Goal: Task Accomplishment & Management: Use online tool/utility

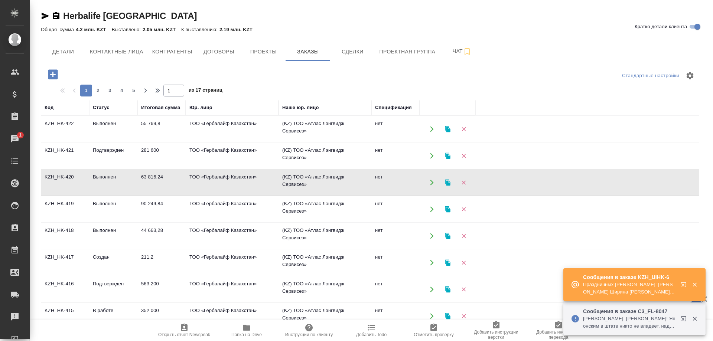
click at [684, 283] on icon "button" at bounding box center [683, 284] width 5 height 5
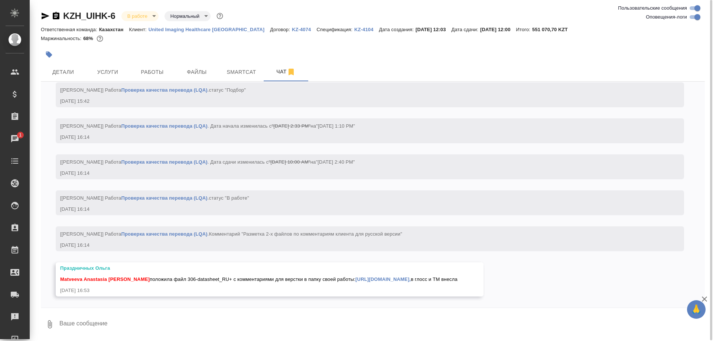
scroll to position [13810, 0]
click at [374, 277] on link "https://drive.awatera.com/s/Tj2WZAtBaXEdeNQ," at bounding box center [382, 280] width 55 height 6
click at [380, 277] on link "https://drive.awatera.com/s/Tj2WZAtBaXEdeNQ," at bounding box center [382, 280] width 55 height 6
click at [146, 71] on span "Работы" at bounding box center [152, 72] width 36 height 9
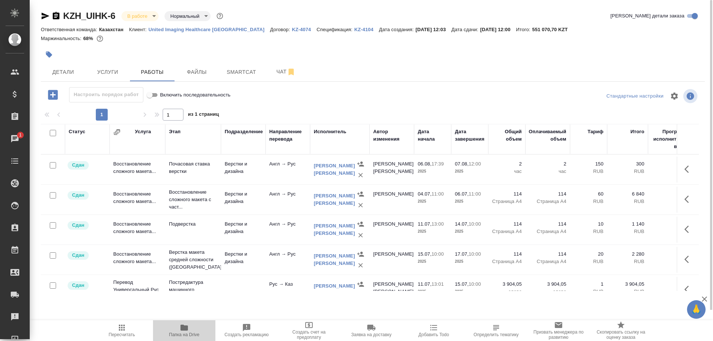
click at [187, 331] on icon "button" at bounding box center [184, 328] width 9 height 9
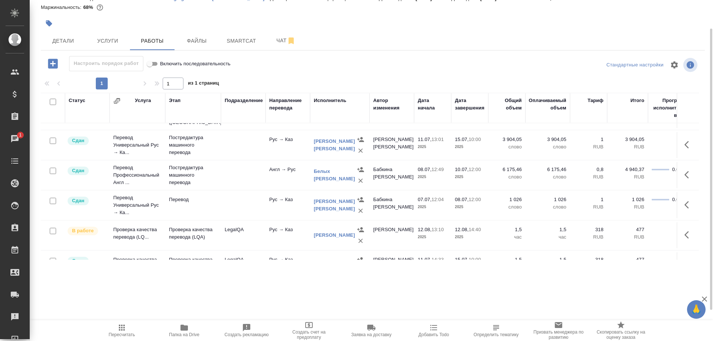
scroll to position [225, 0]
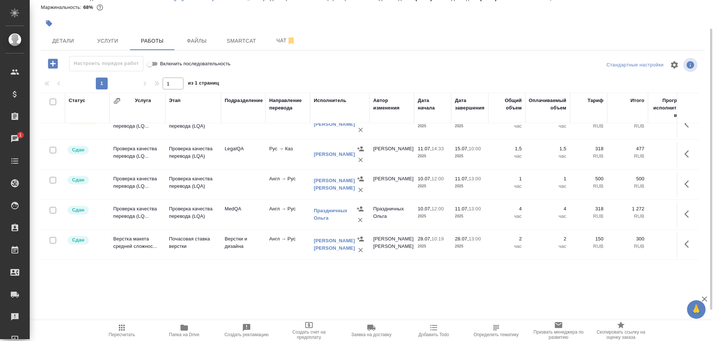
click at [188, 331] on icon "button" at bounding box center [184, 328] width 9 height 9
click at [237, 45] on span "Smartcat" at bounding box center [242, 40] width 36 height 9
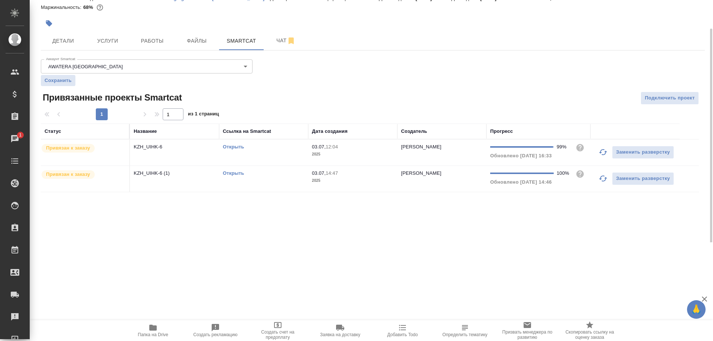
click at [235, 172] on link "Открыть" at bounding box center [233, 173] width 21 height 6
click at [230, 146] on link "Открыть" at bounding box center [233, 147] width 21 height 6
click at [149, 329] on icon "button" at bounding box center [153, 328] width 9 height 9
click at [264, 41] on button "Чат" at bounding box center [286, 41] width 45 height 19
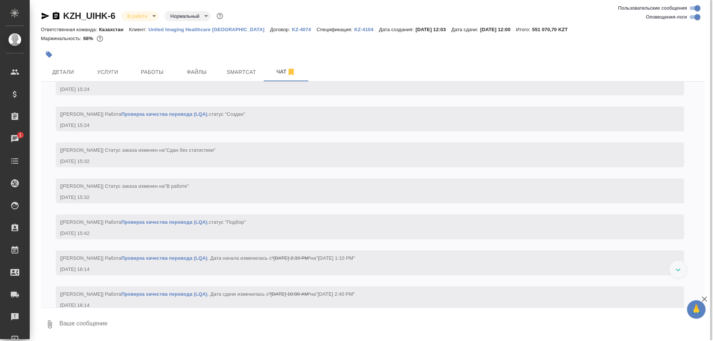
scroll to position [13356, 0]
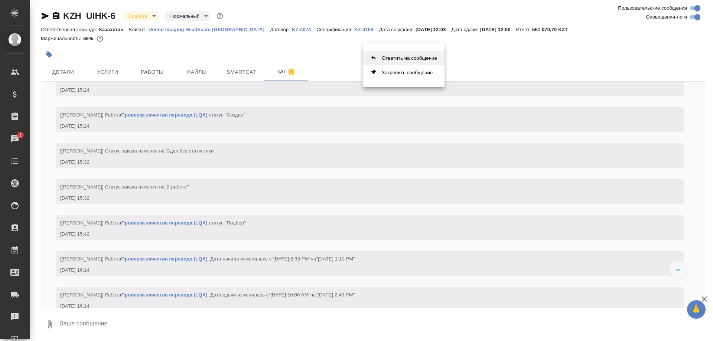
click at [402, 62] on button "Ответить на сообщение" at bounding box center [403, 58] width 81 height 14
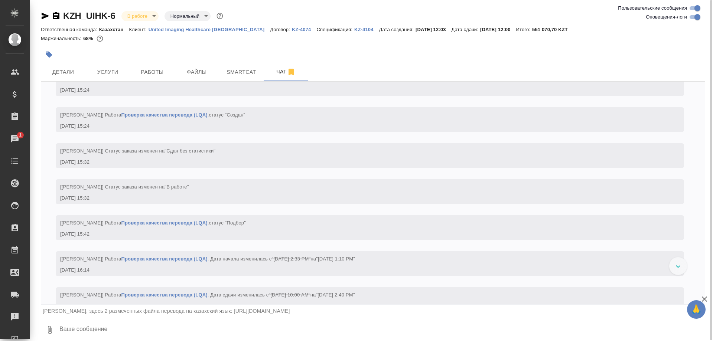
click at [129, 326] on textarea at bounding box center [382, 330] width 646 height 25
type textarea "Настя, третий файл в этой же папке"
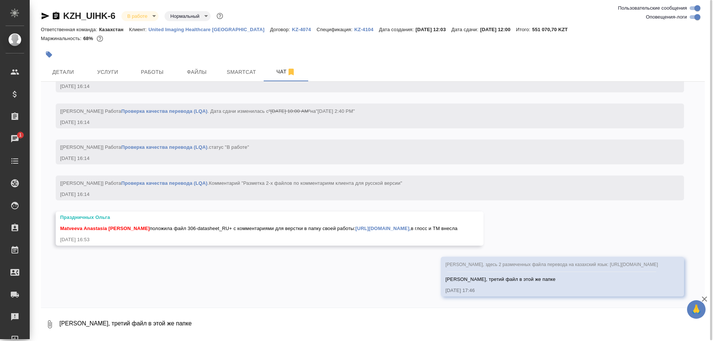
scroll to position [13861, 0]
click at [238, 77] on button "Smartcat" at bounding box center [241, 72] width 45 height 19
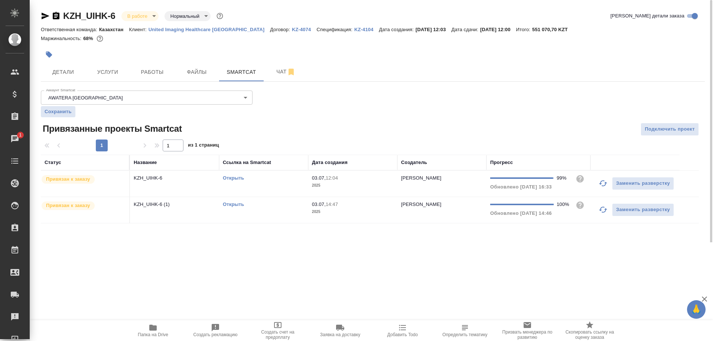
click at [236, 205] on link "Открыть" at bounding box center [233, 205] width 21 height 6
click at [142, 74] on span "Работы" at bounding box center [152, 72] width 36 height 9
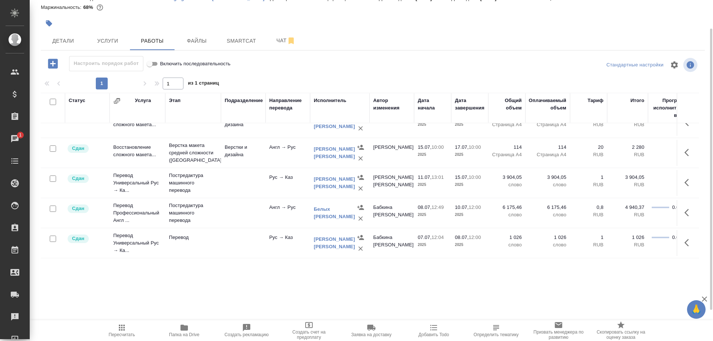
scroll to position [114, 0]
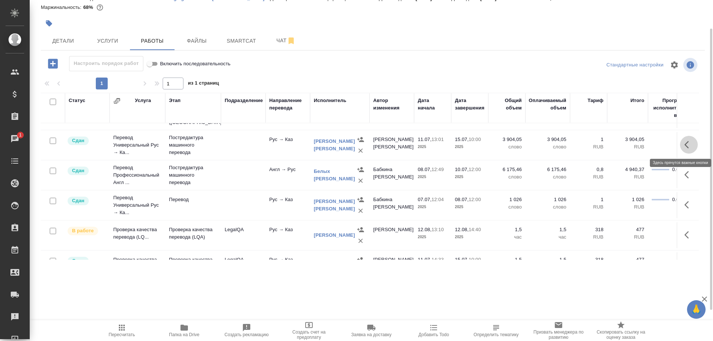
click at [685, 142] on icon "button" at bounding box center [689, 144] width 9 height 9
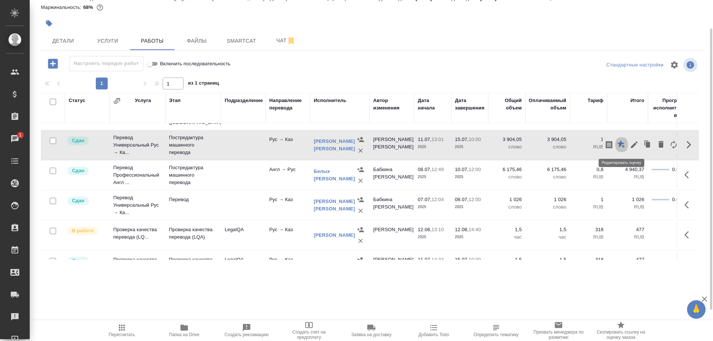
click at [618, 142] on icon "button" at bounding box center [621, 144] width 9 height 9
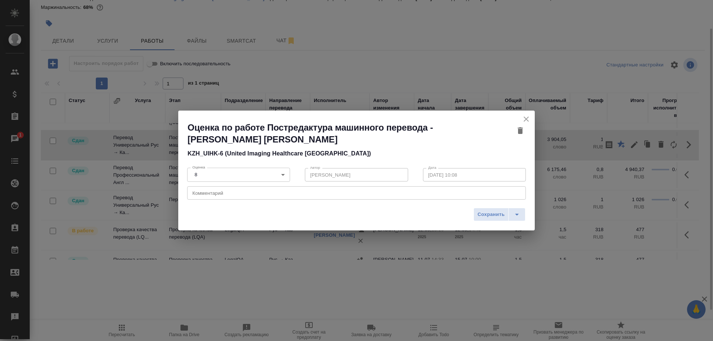
click at [524, 118] on icon "close" at bounding box center [526, 119] width 9 height 9
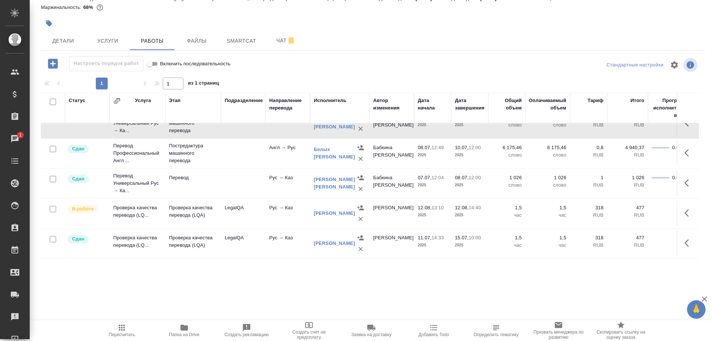
scroll to position [152, 0]
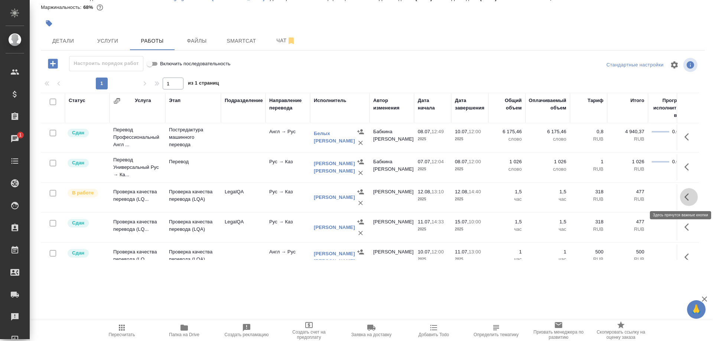
click at [682, 197] on button "button" at bounding box center [689, 197] width 18 height 18
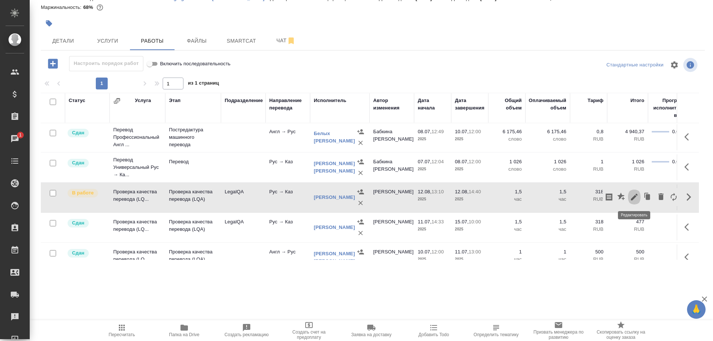
click at [630, 198] on button "button" at bounding box center [634, 197] width 13 height 18
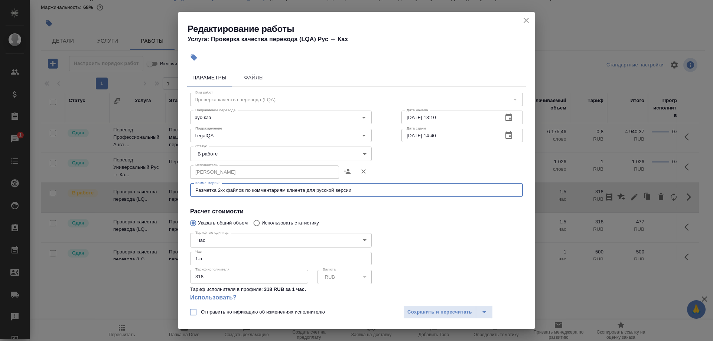
click at [216, 189] on textarea "Разметка 2-х файлов по комментариям клиента для русской версии" at bounding box center [356, 191] width 322 height 6
type textarea "Разметка 3-х файлов по комментариям клиента для русской версии + пополнение гло…"
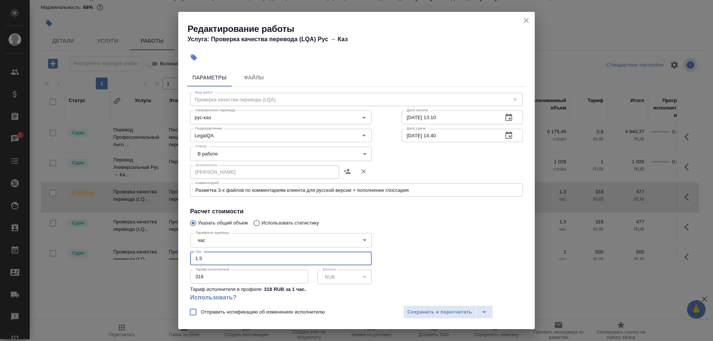
drag, startPoint x: 212, startPoint y: 249, endPoint x: 150, endPoint y: 257, distance: 61.7
click at [190, 257] on input "1.5" at bounding box center [281, 258] width 182 height 13
type input "2"
click at [426, 305] on div "Отправить нотификацию об изменениях исполнителю Сохранить и пересчитать" at bounding box center [356, 315] width 357 height 29
click at [436, 309] on span "Сохранить и пересчитать" at bounding box center [439, 312] width 65 height 9
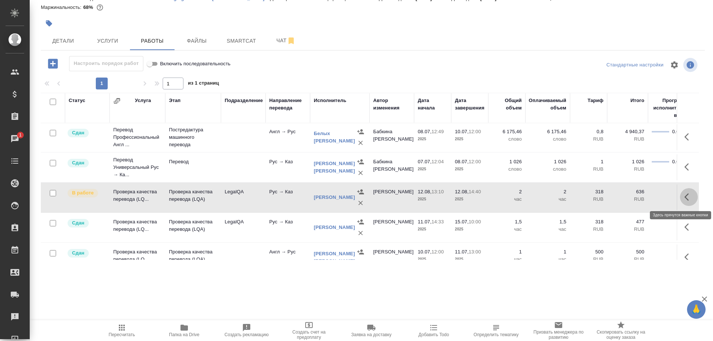
click at [681, 195] on button "button" at bounding box center [689, 197] width 18 height 18
click at [633, 195] on icon "button" at bounding box center [634, 197] width 9 height 9
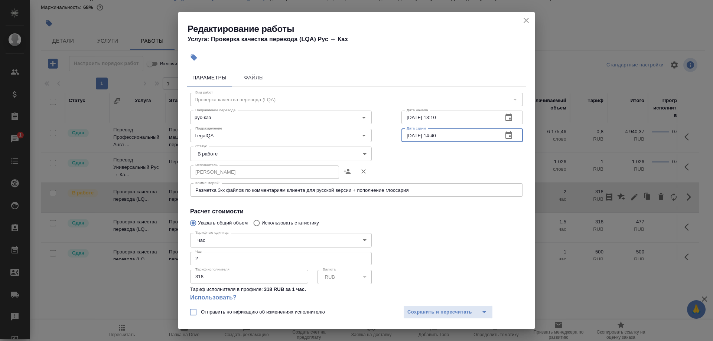
drag, startPoint x: 433, startPoint y: 132, endPoint x: 468, endPoint y: 133, distance: 34.9
click at [468, 133] on input "12.08.2025 14:40" at bounding box center [449, 135] width 95 height 13
type input "12.08.2025 18:20"
click at [455, 309] on span "Сохранить и пересчитать" at bounding box center [439, 312] width 65 height 9
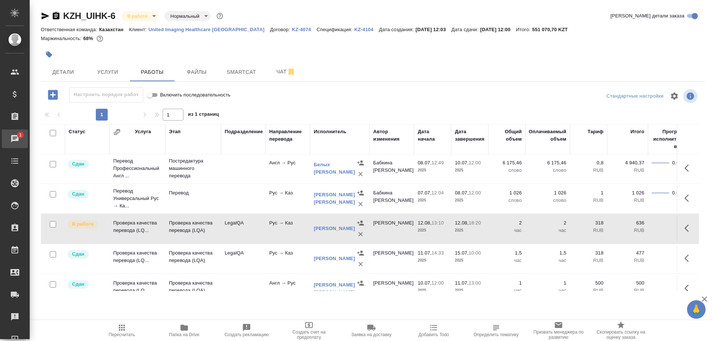
click at [12, 136] on div "Чаты" at bounding box center [5, 138] width 19 height 11
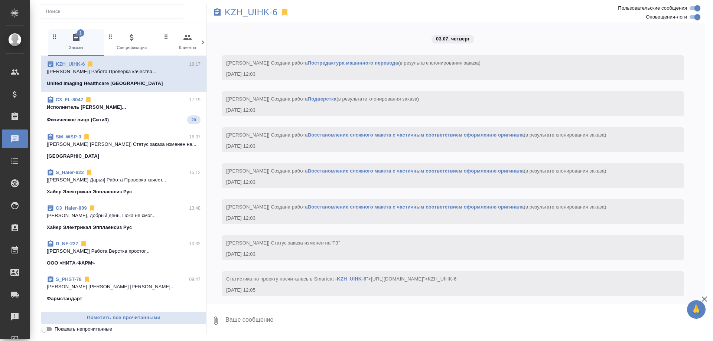
scroll to position [14052, 0]
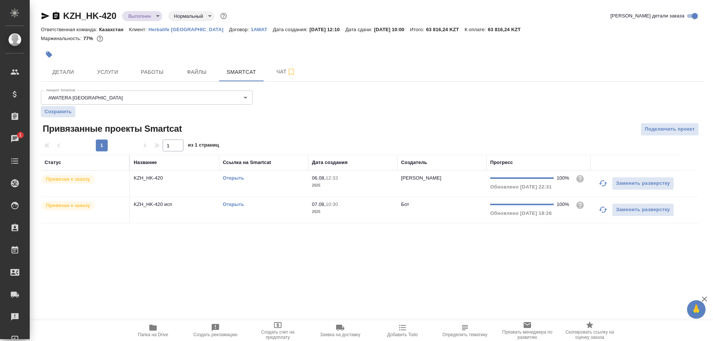
click at [591, 44] on div at bounding box center [373, 43] width 664 height 1
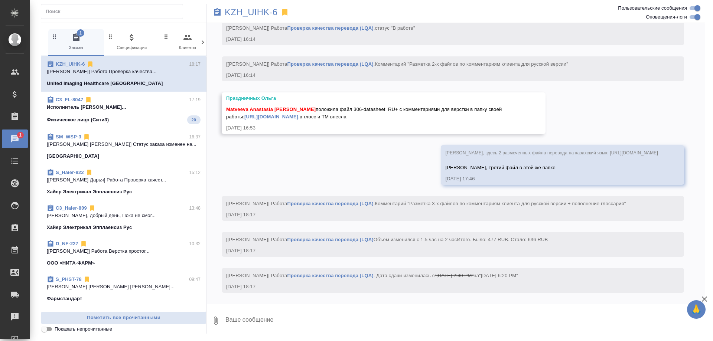
click at [161, 116] on div "Физическое лицо (Сити3) 20" at bounding box center [124, 120] width 154 height 9
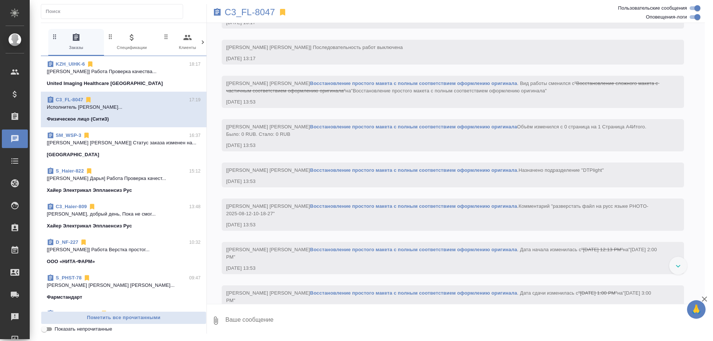
scroll to position [537, 0]
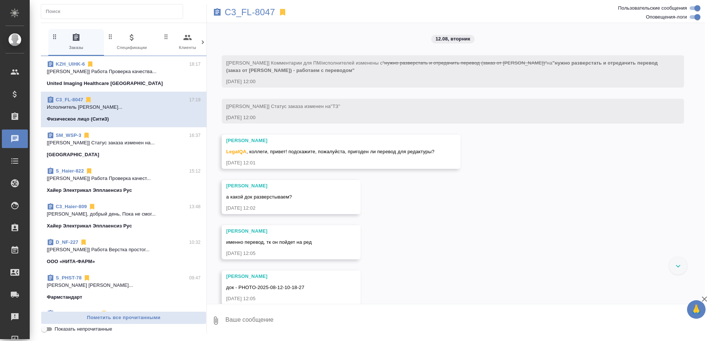
scroll to position [537, 0]
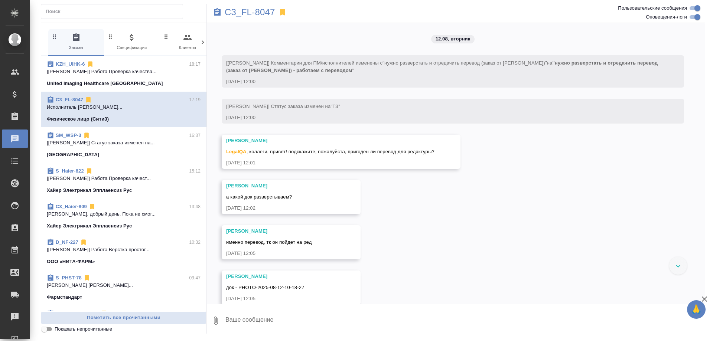
scroll to position [537, 0]
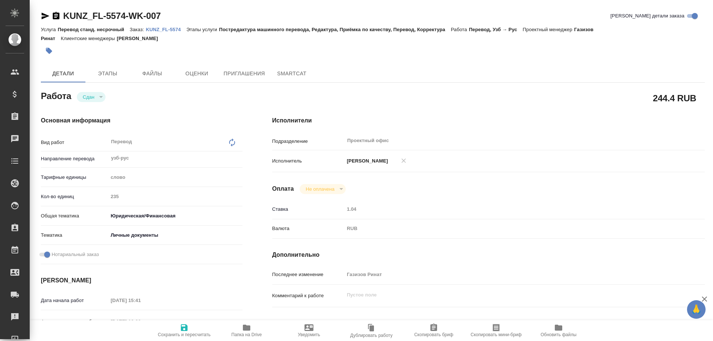
click at [148, 26] on div "Услуга Перевод станд. несрочный Заказ: KUNZ_FL-5574 Этапы услуги Постредактура …" at bounding box center [373, 34] width 664 height 18
click at [171, 30] on p "KUNZ_FL-5574" at bounding box center [166, 30] width 40 height 6
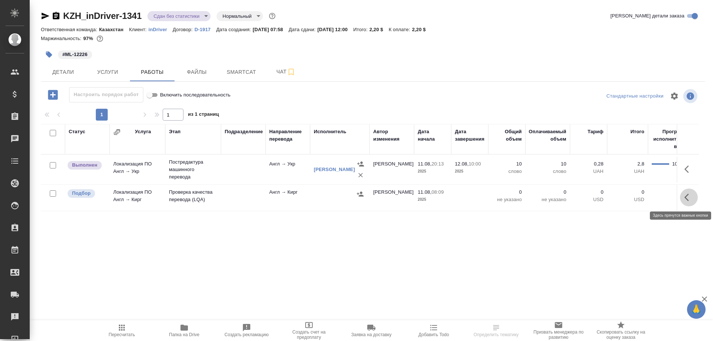
click at [682, 197] on button "button" at bounding box center [689, 198] width 18 height 18
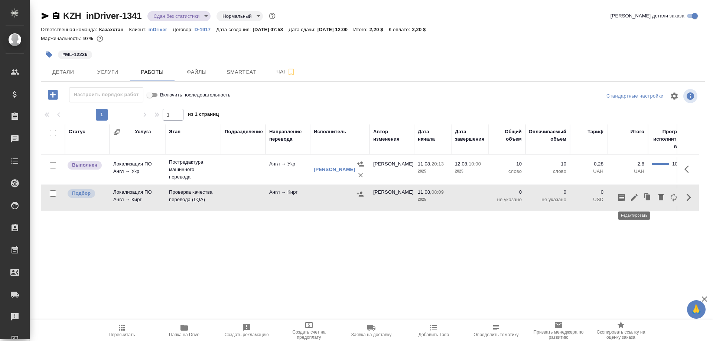
click at [633, 198] on icon "button" at bounding box center [634, 197] width 9 height 9
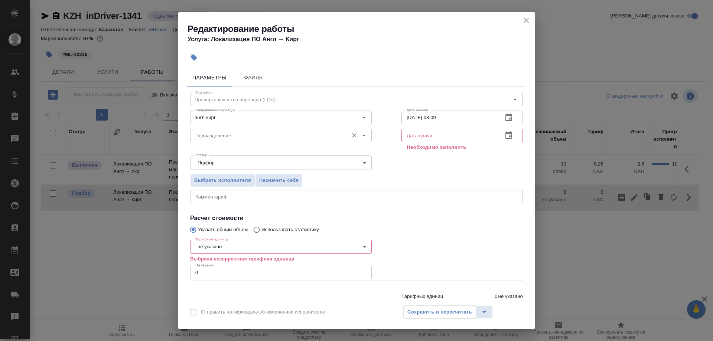
click at [306, 137] on input "Подразделение" at bounding box center [268, 135] width 152 height 9
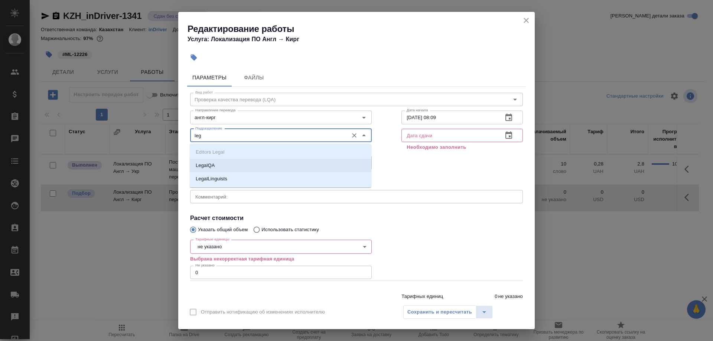
click at [227, 167] on li "LegalQA" at bounding box center [281, 165] width 182 height 13
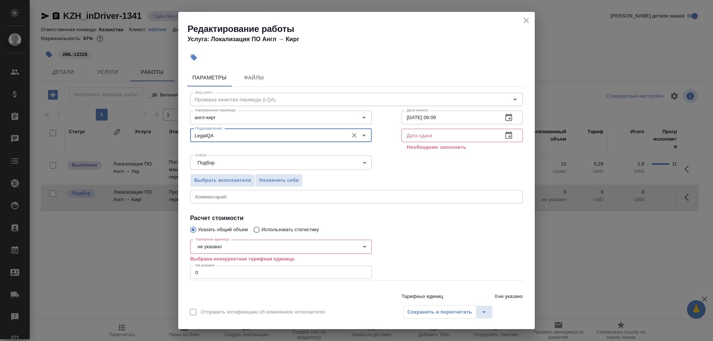
type input "LegalQA"
drag, startPoint x: 463, startPoint y: 114, endPoint x: 393, endPoint y: 114, distance: 69.8
click at [402, 114] on input "11.08.2025 08:09" at bounding box center [449, 117] width 95 height 13
click at [430, 133] on input "text" at bounding box center [449, 135] width 95 height 13
paste input "11.08.2025 08:09"
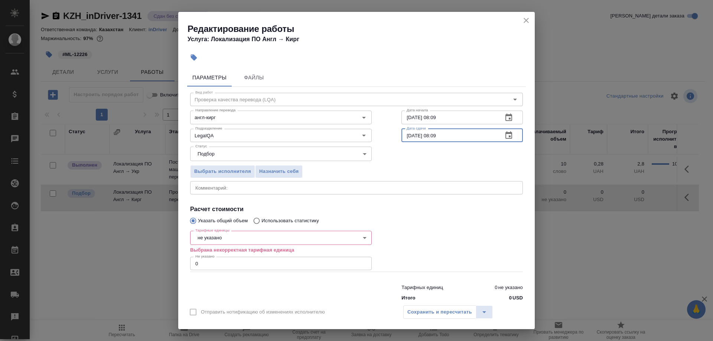
drag, startPoint x: 405, startPoint y: 136, endPoint x: 401, endPoint y: 144, distance: 9.3
click at [405, 136] on input "11.08.2025 08:09" at bounding box center [449, 135] width 95 height 13
type input "12.08.2025 08:09"
click at [231, 257] on input "0" at bounding box center [281, 263] width 182 height 13
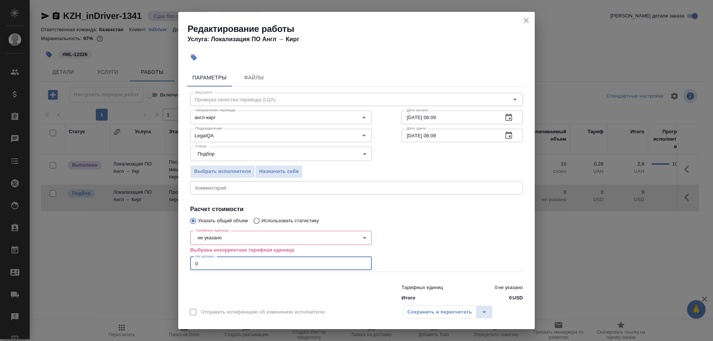
click at [190, 257] on input "0" at bounding box center [281, 263] width 182 height 13
type input "1"
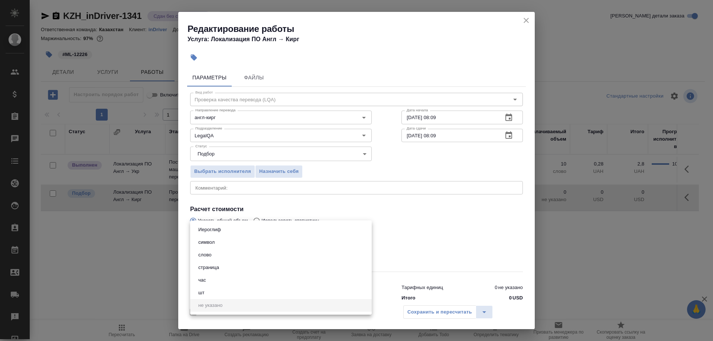
click at [251, 228] on body "🙏 .cls-1 fill:#fff; AWATERA Shirina Sabina Клиенты Спецификации Заказы 0 Чаты T…" at bounding box center [356, 170] width 713 height 341
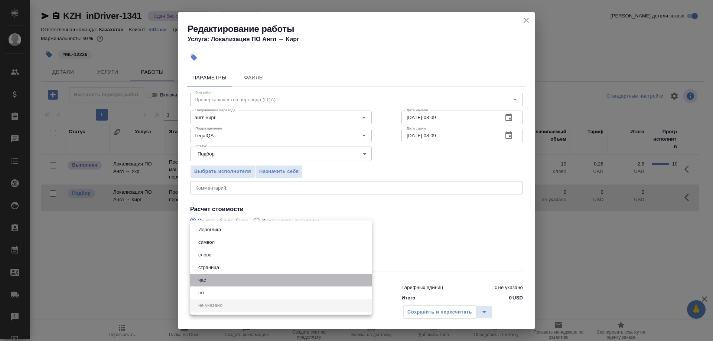
click at [211, 282] on li "час" at bounding box center [281, 280] width 182 height 13
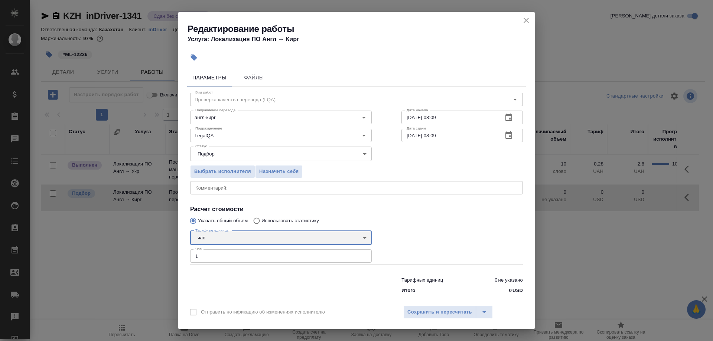
type input "5a8b1489cc6b4906c91bfd93"
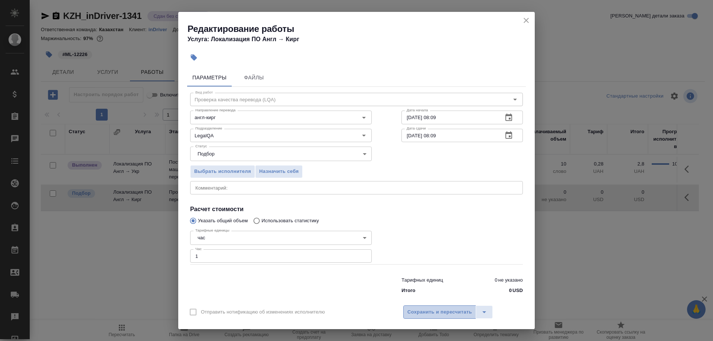
click at [415, 308] on span "Сохранить и пересчитать" at bounding box center [439, 312] width 65 height 9
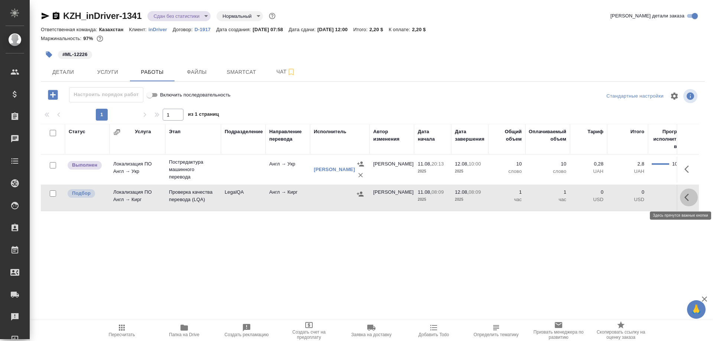
click at [683, 199] on button "button" at bounding box center [689, 198] width 18 height 18
click at [632, 196] on icon "button" at bounding box center [634, 197] width 9 height 9
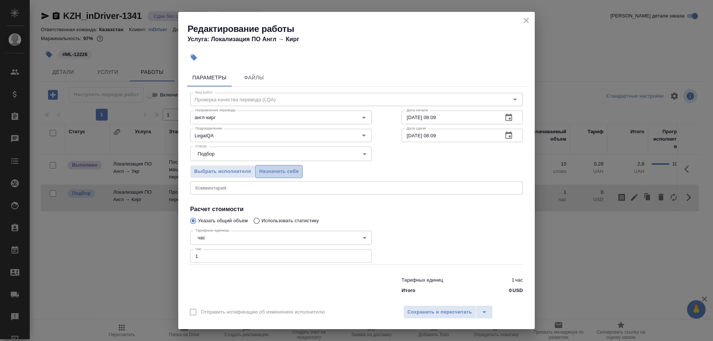
click at [289, 172] on span "Назначить себя" at bounding box center [278, 172] width 39 height 9
click at [409, 308] on span "Сохранить и пересчитать" at bounding box center [439, 312] width 65 height 9
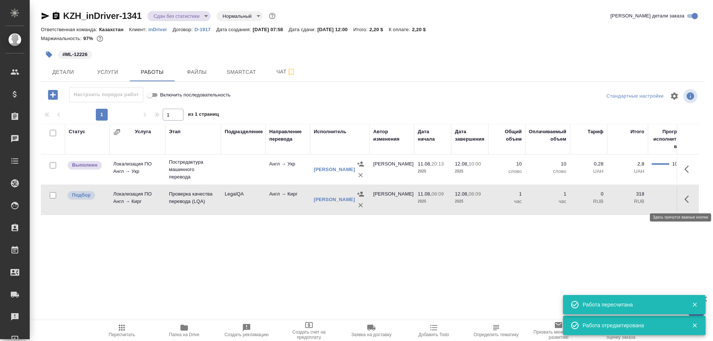
click at [685, 199] on icon "button" at bounding box center [687, 199] width 4 height 7
click at [632, 201] on icon "button" at bounding box center [634, 199] width 7 height 7
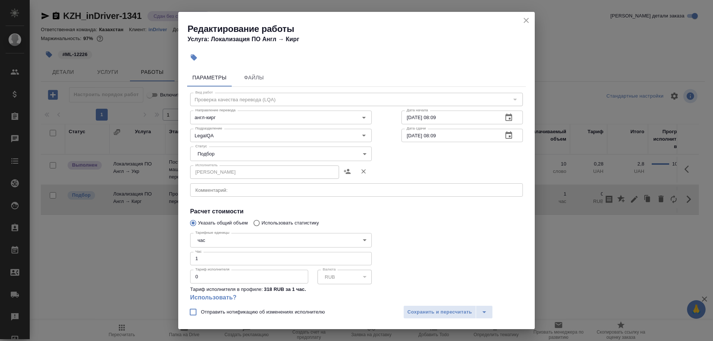
drag, startPoint x: 212, startPoint y: 248, endPoint x: 191, endPoint y: 253, distance: 21.7
click at [178, 257] on div "Тарифные единицы час 5a8b1489cc6b4906c91bfd93 Тарифные единицы Час 1 Час Тариф …" at bounding box center [280, 270] width 211 height 110
click at [192, 252] on input "1" at bounding box center [281, 258] width 182 height 13
type input "0.08"
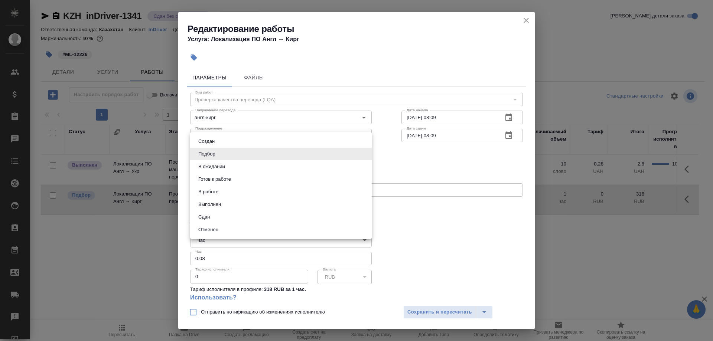
click at [275, 153] on body "🙏 .cls-1 fill:#fff; AWATERA Shirina Sabina Клиенты Спецификации Заказы 0 Чаты T…" at bounding box center [356, 170] width 713 height 341
click at [201, 215] on button "Сдан" at bounding box center [204, 217] width 16 height 8
type input "closed"
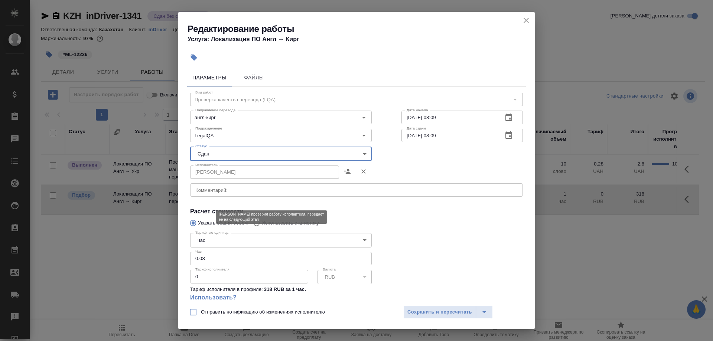
click at [419, 314] on div "Создан Подбор В ожидании Готов к работе В работе Выполнен Сдан Отменен" at bounding box center [356, 170] width 713 height 341
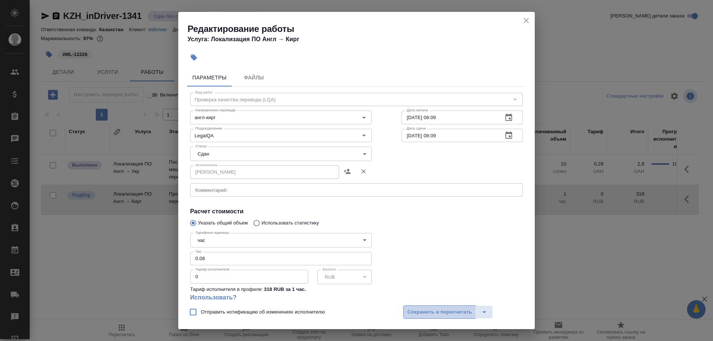
click at [445, 306] on button "Сохранить и пересчитать" at bounding box center [439, 312] width 73 height 13
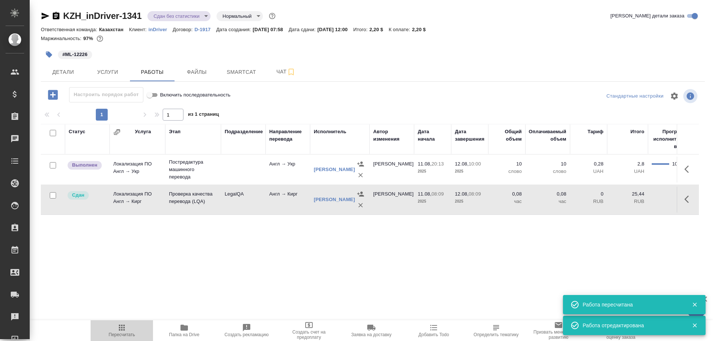
click at [119, 327] on icon "button" at bounding box center [121, 328] width 9 height 9
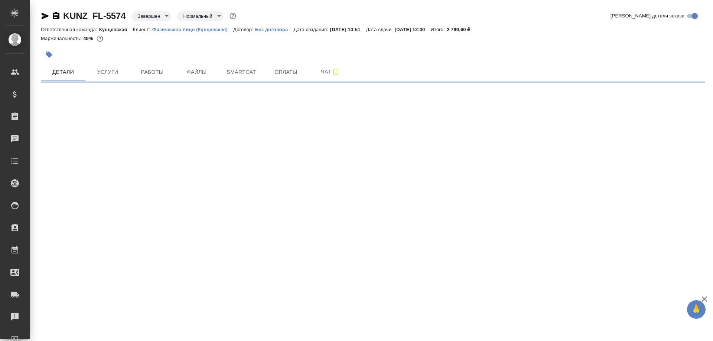
select select "RU"
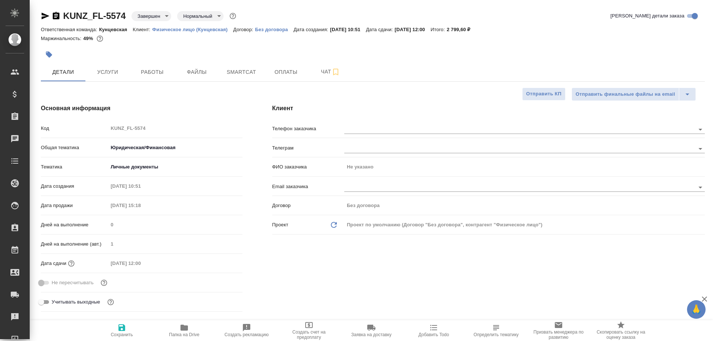
type textarea "x"
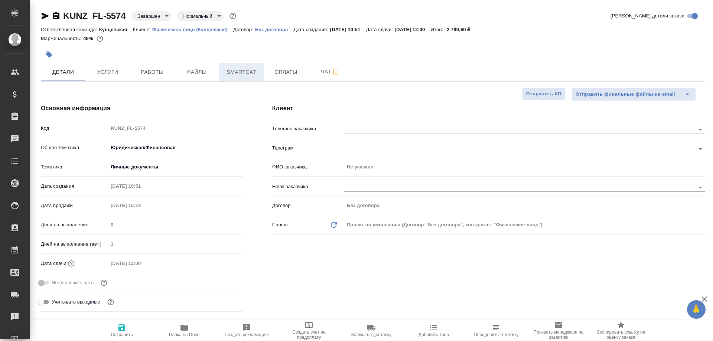
type textarea "x"
click at [234, 70] on span "Smartcat" at bounding box center [242, 72] width 36 height 9
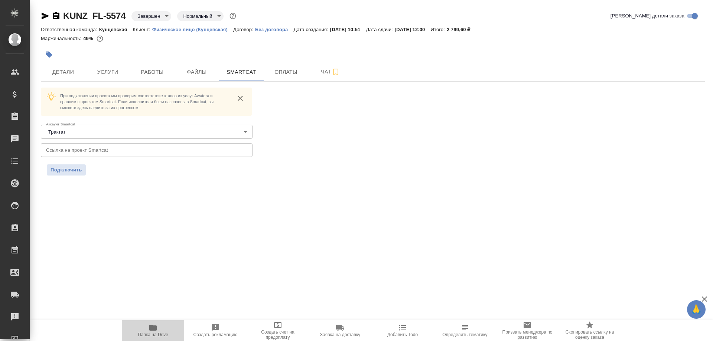
click at [159, 331] on span "Папка на Drive" at bounding box center [152, 331] width 53 height 14
click at [153, 69] on span "Работы" at bounding box center [152, 72] width 36 height 9
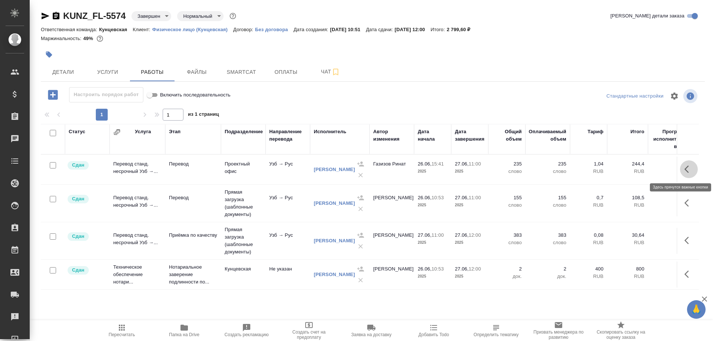
click at [682, 169] on button "button" at bounding box center [689, 169] width 18 height 18
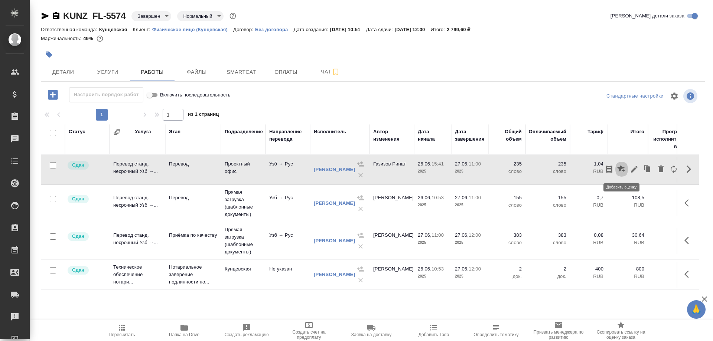
click at [618, 168] on icon "button" at bounding box center [620, 168] width 7 height 7
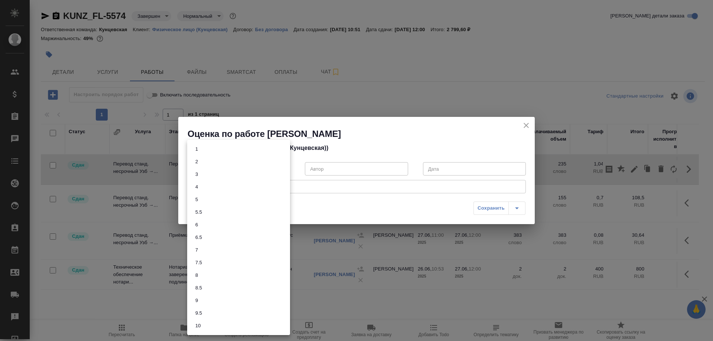
click at [270, 167] on body "🙏 .cls-1 fill:#fff; AWATERA Shirina Sabina Клиенты Спецификации Заказы 0 Чаты T…" at bounding box center [356, 170] width 713 height 341
click at [195, 259] on button "7.5" at bounding box center [198, 263] width 11 height 8
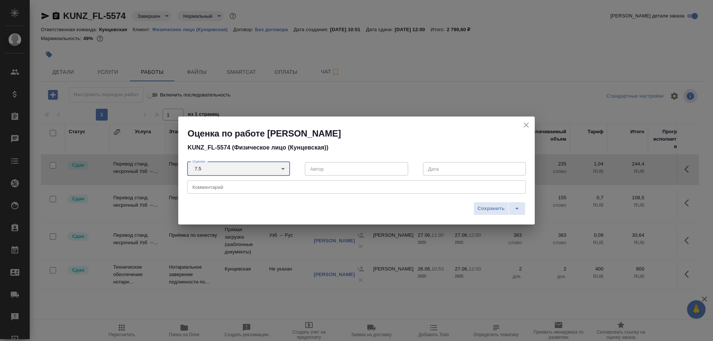
type input "7.5"
click at [474, 207] on button "Сохранить" at bounding box center [491, 208] width 35 height 13
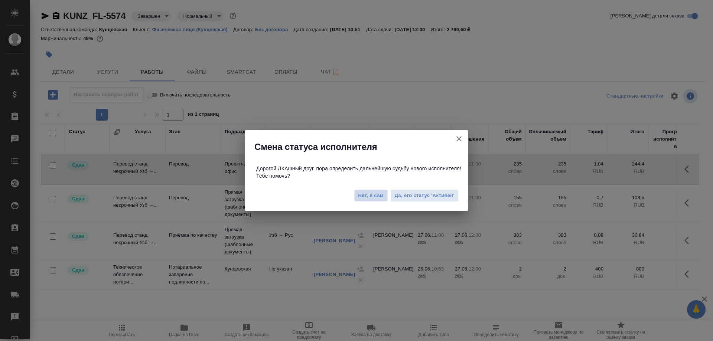
click at [369, 196] on span "Нет, я сам" at bounding box center [370, 195] width 25 height 7
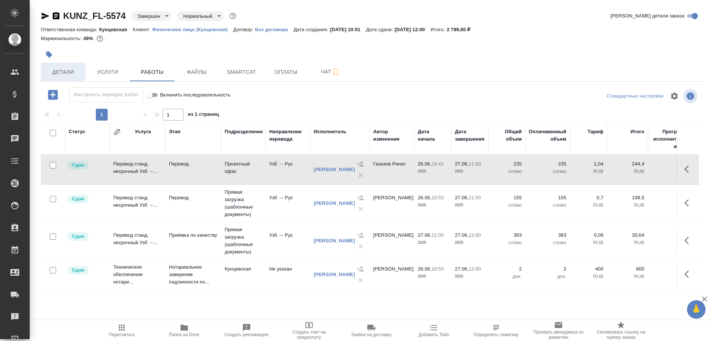
click at [64, 72] on span "Детали" at bounding box center [63, 72] width 36 height 9
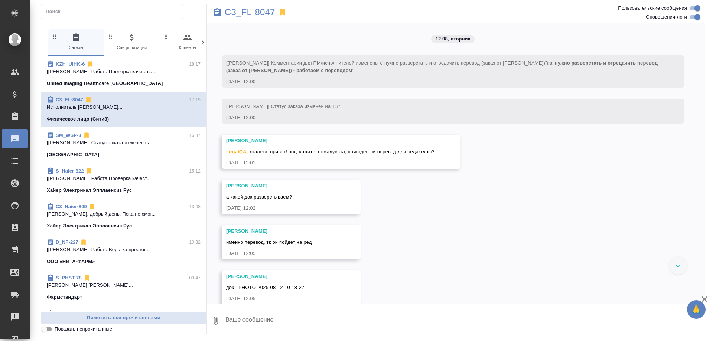
scroll to position [537, 0]
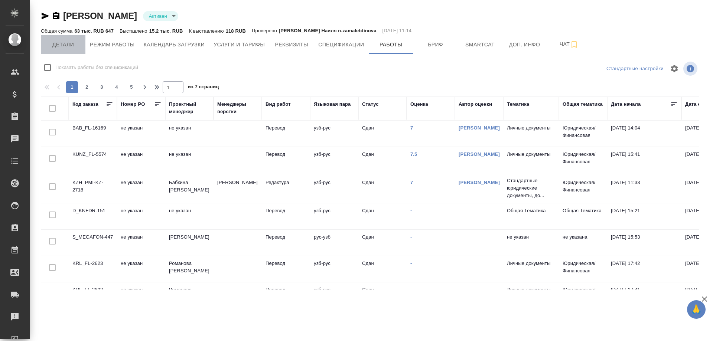
click at [62, 45] on span "Детали" at bounding box center [63, 44] width 36 height 9
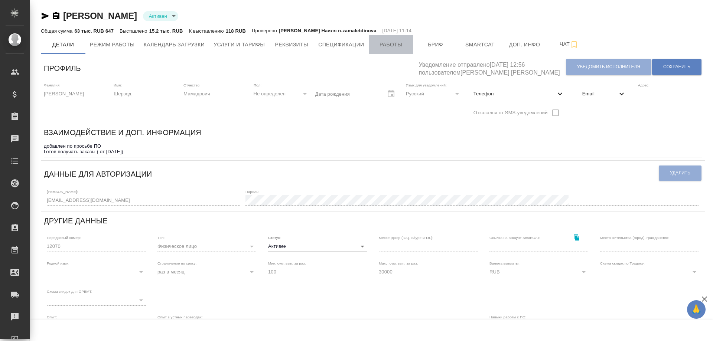
click at [383, 44] on span "Работы" at bounding box center [391, 44] width 36 height 9
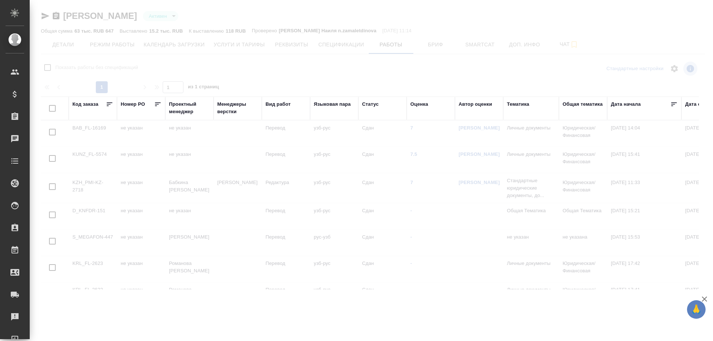
checkbox input "false"
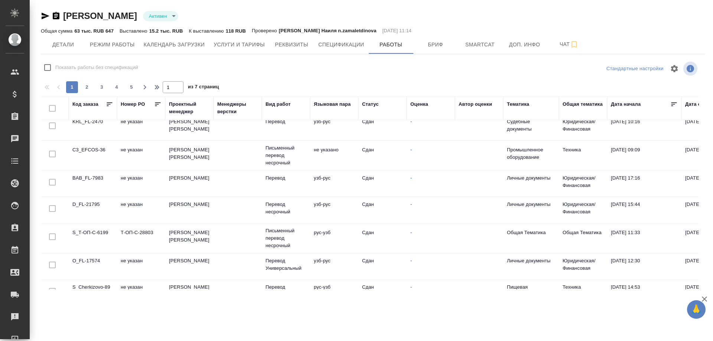
scroll to position [341, 0]
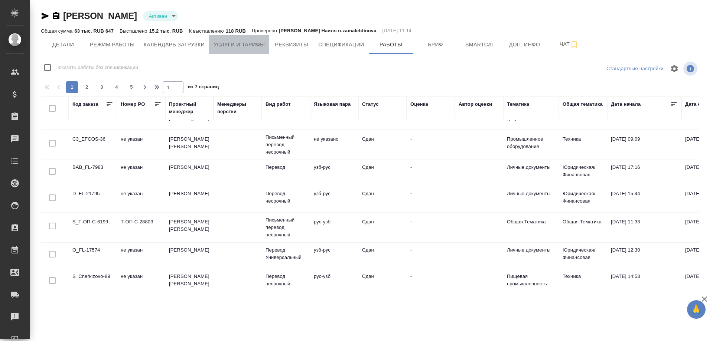
click at [241, 49] on button "Услуги и тарифы" at bounding box center [239, 44] width 60 height 19
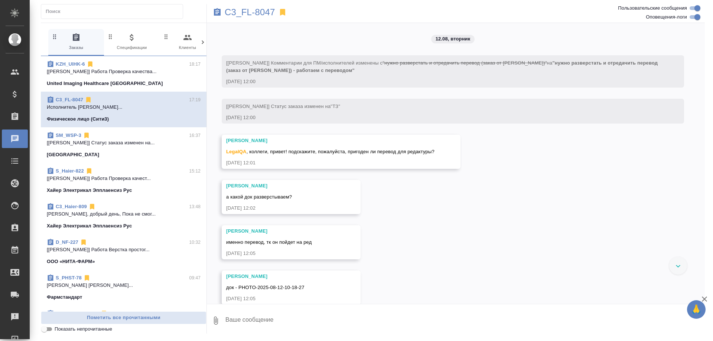
scroll to position [537, 0]
